Goal: Task Accomplishment & Management: Complete application form

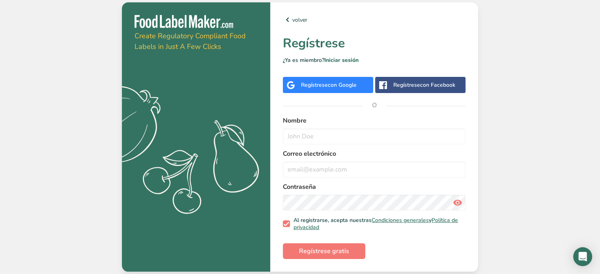
click at [352, 82] on span "con Google" at bounding box center [342, 84] width 29 height 7
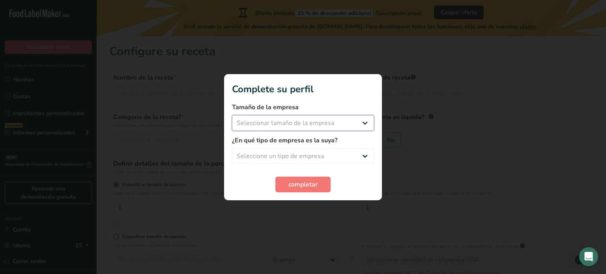
click at [287, 123] on select "Seleccionar tamaño de la empresa Menos de 10 empleados De 10 a 50 empleados De …" at bounding box center [303, 123] width 142 height 16
select select "1"
click at [232, 115] on select "Seleccionar tamaño de la empresa Menos de 10 empleados De 10 a 50 empleados De …" at bounding box center [303, 123] width 142 height 16
click at [286, 160] on select "Seleccione un tipo de empresa Fabricante de alimentos envasados Restaurante y c…" at bounding box center [303, 156] width 142 height 16
select select "8"
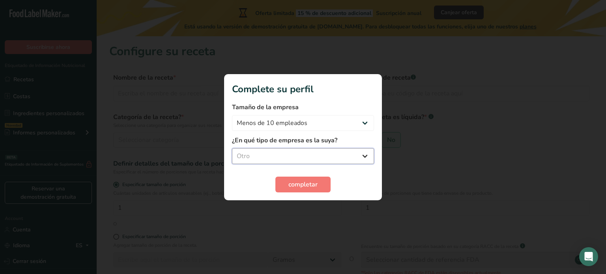
click at [232, 148] on select "Seleccione un tipo de empresa Fabricante de alimentos envasados Restaurante y c…" at bounding box center [303, 156] width 142 height 16
click at [292, 185] on span "completar" at bounding box center [302, 184] width 29 height 9
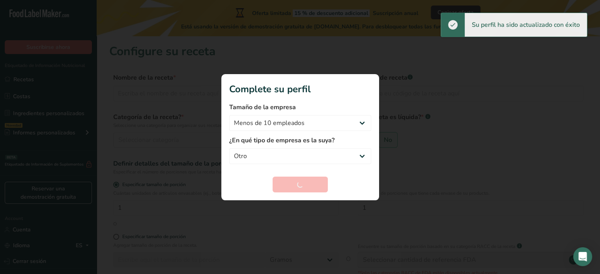
click at [357, 56] on div at bounding box center [300, 137] width 600 height 274
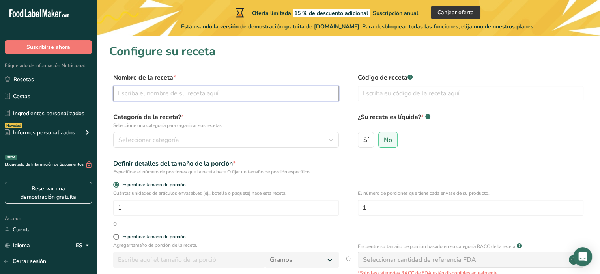
click at [247, 91] on input "text" at bounding box center [226, 94] width 226 height 16
type input "A"
